Goal: Information Seeking & Learning: Learn about a topic

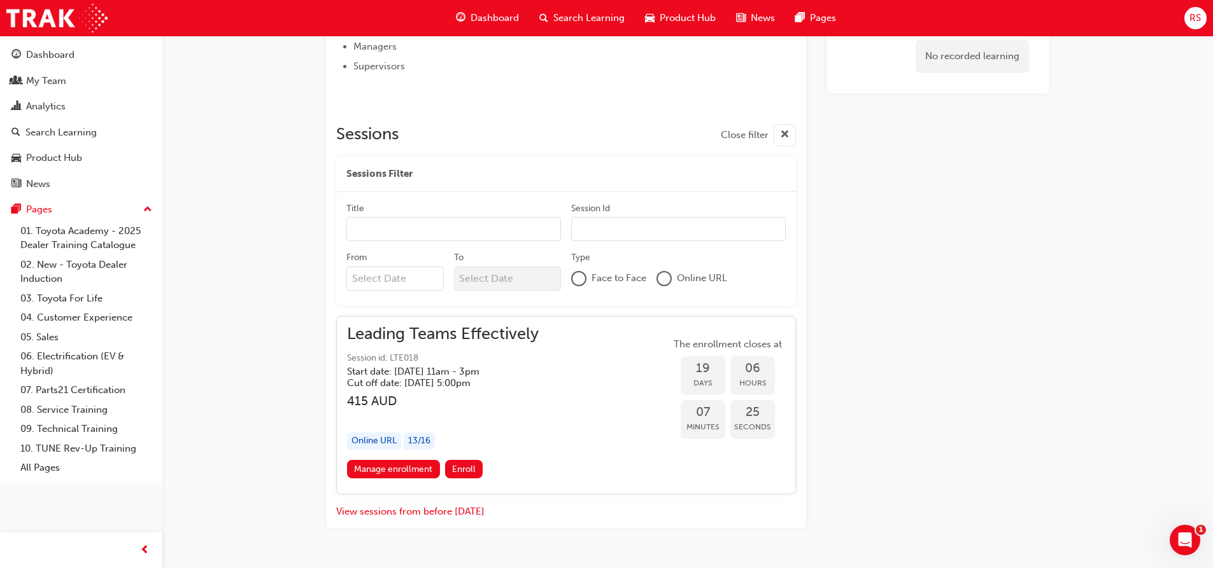
scroll to position [556, 0]
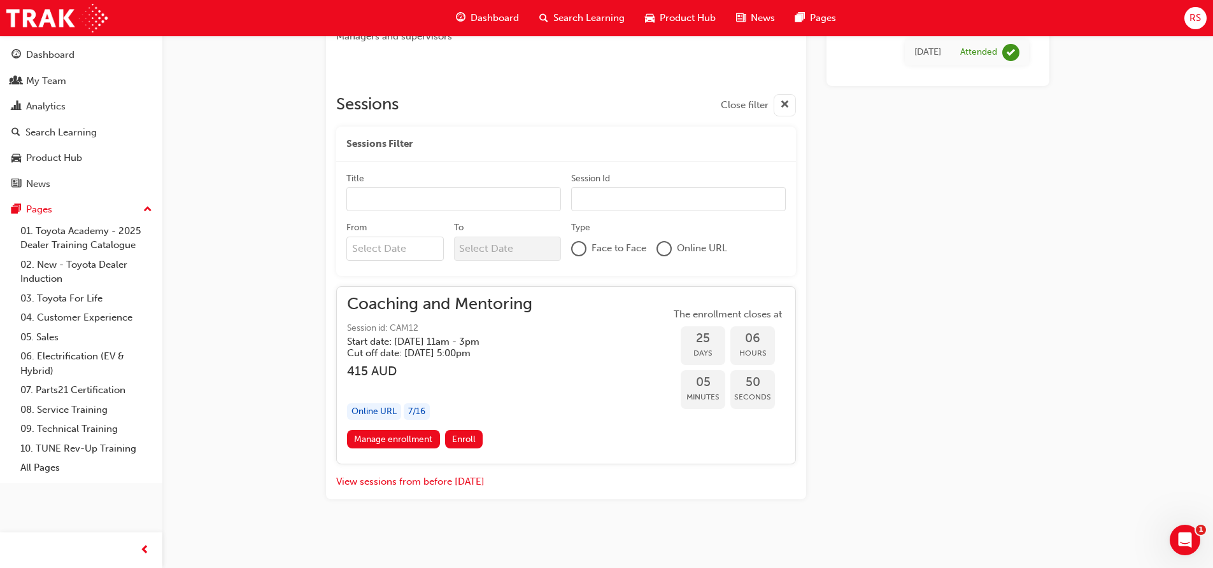
scroll to position [475, 0]
